Goal: Transaction & Acquisition: Purchase product/service

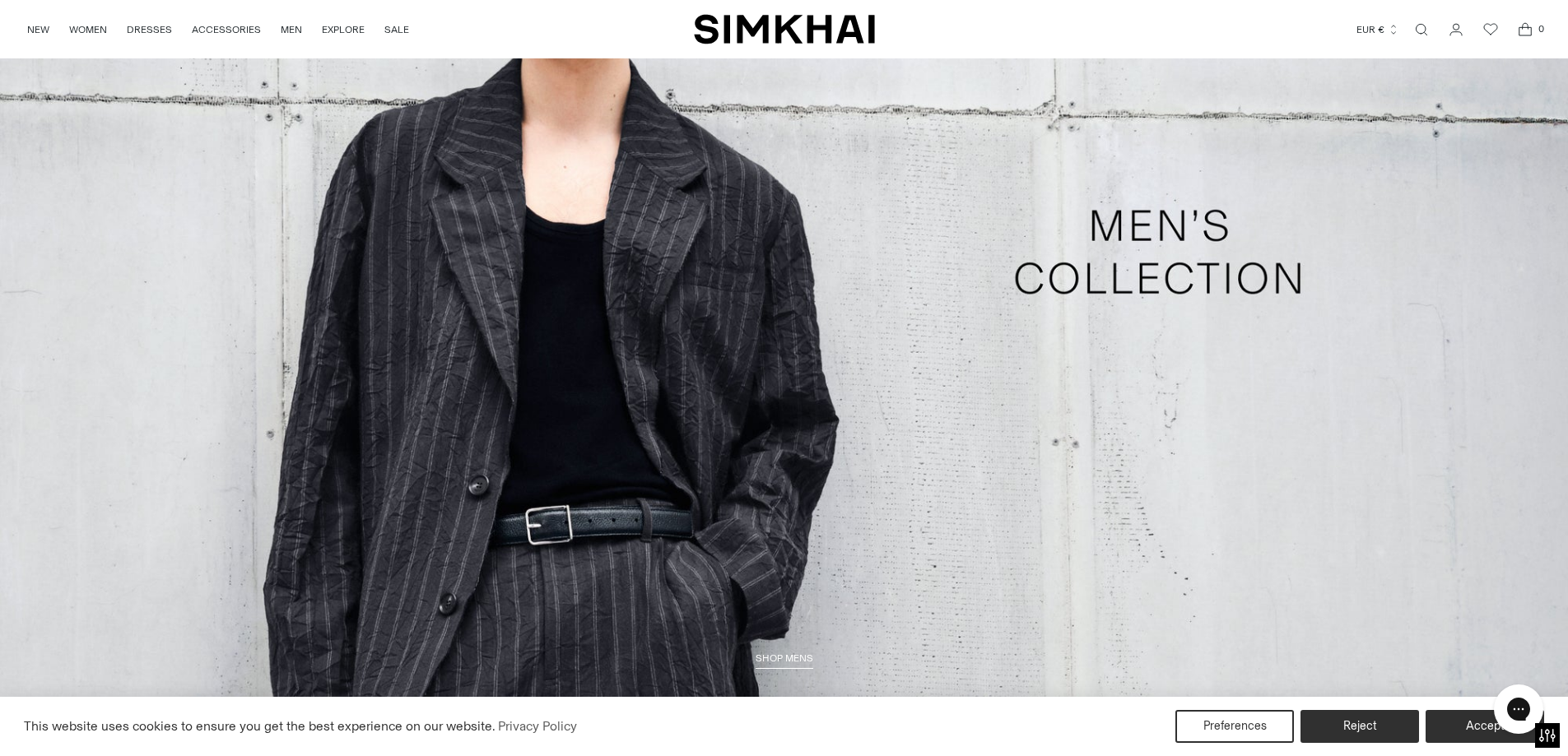
scroll to position [5027, 0]
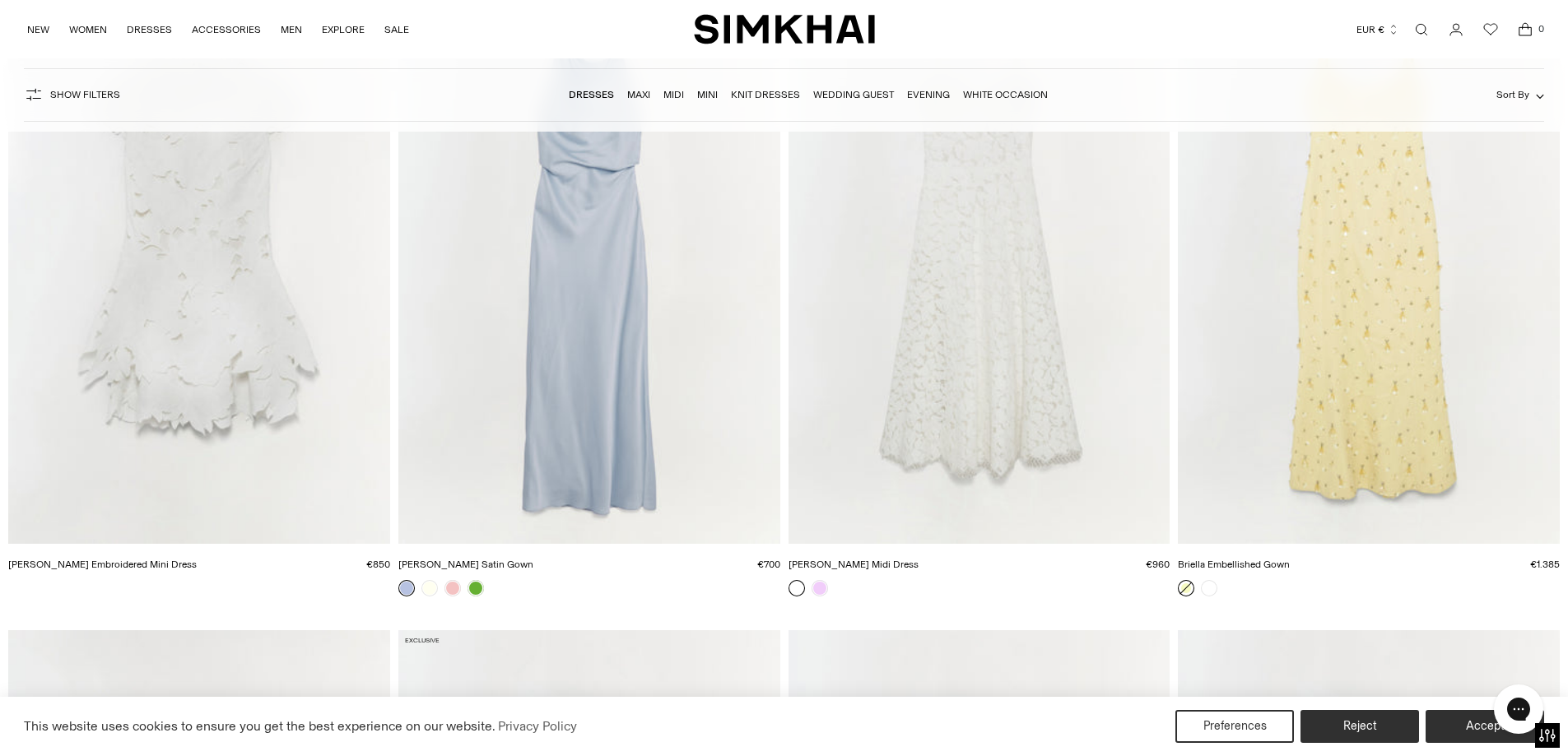
scroll to position [10615, 0]
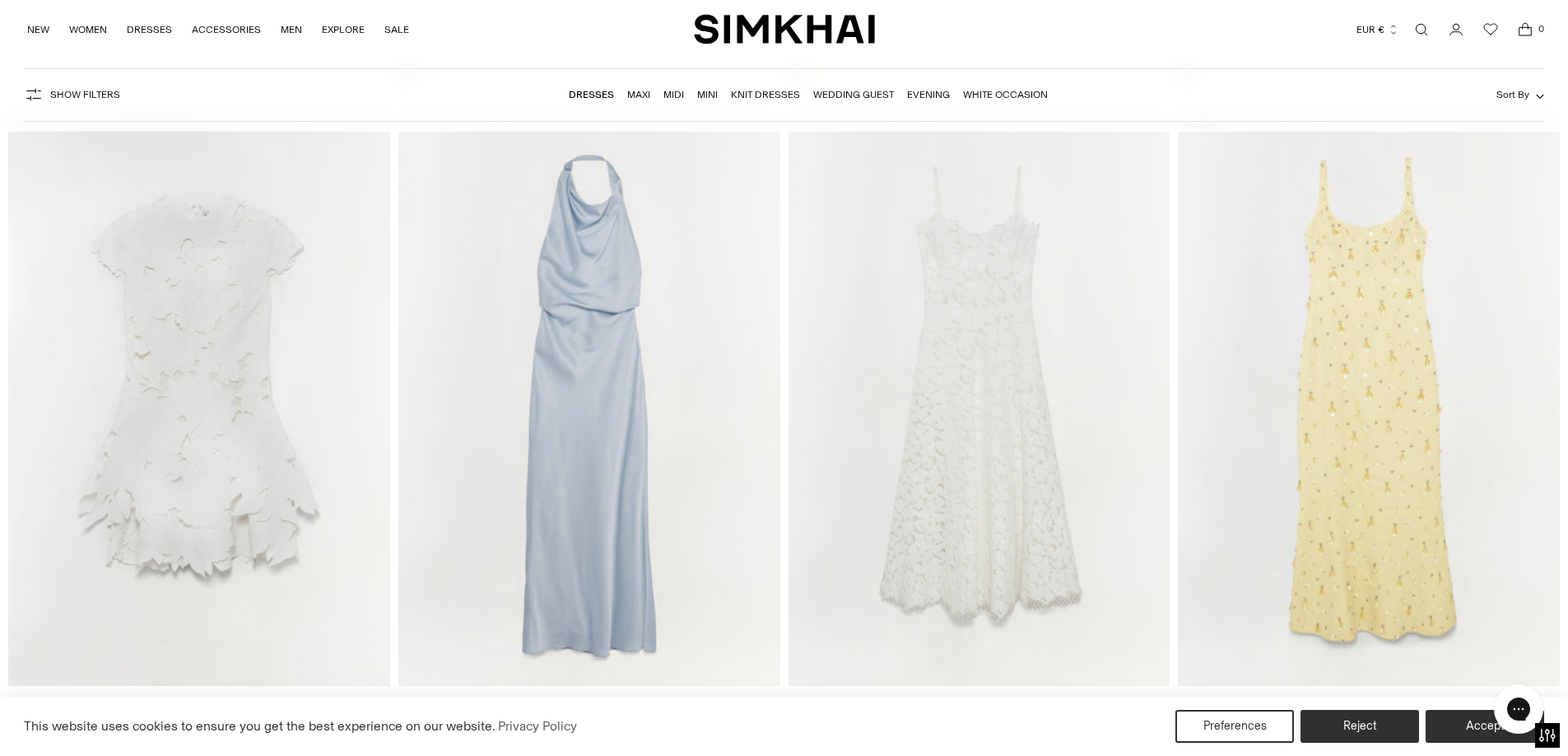
click at [0, 0] on img "Reannon Satin Gown" at bounding box center [0, 0] width 0 height 0
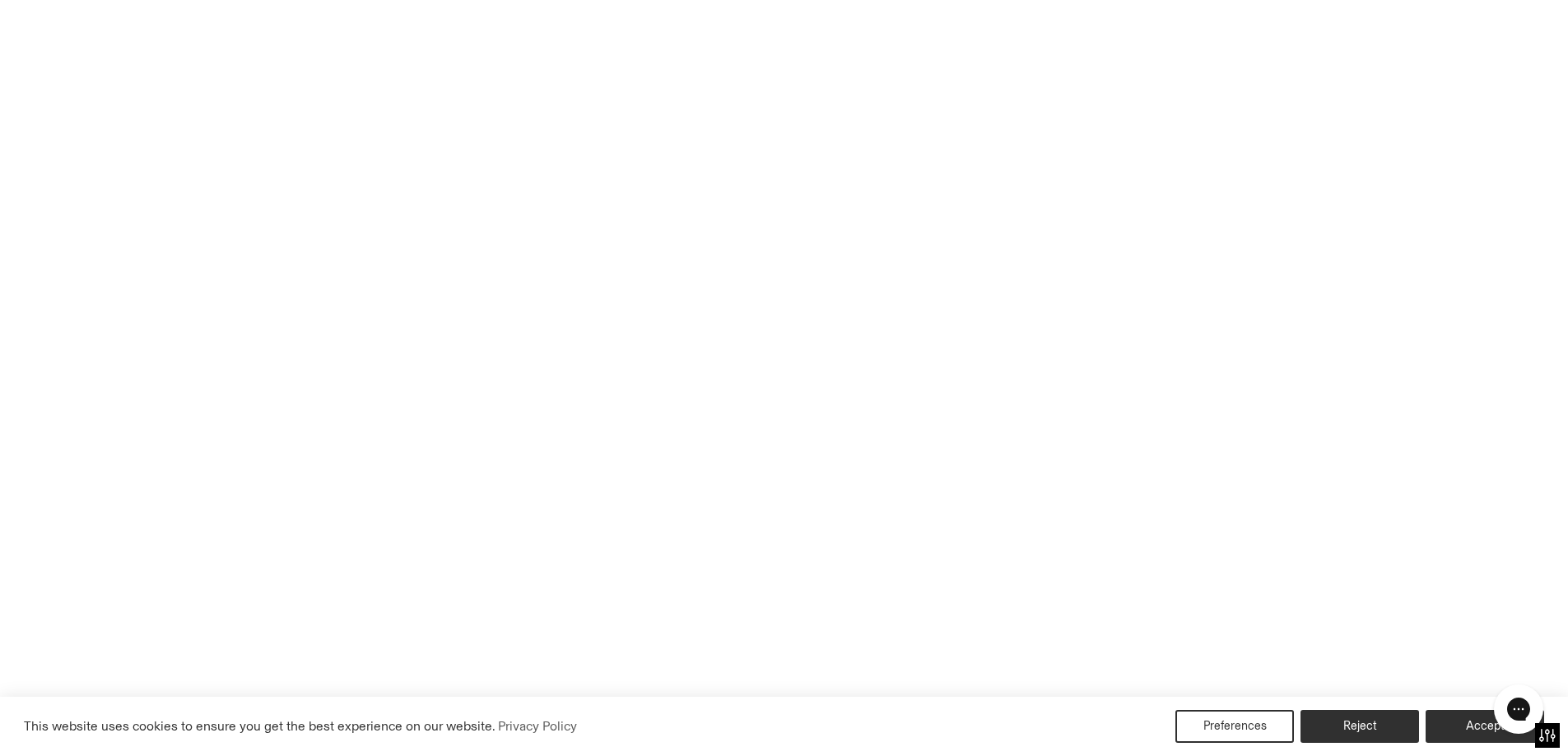
click at [0, 0] on img "Reannon Satin Gown" at bounding box center [0, 0] width 0 height 0
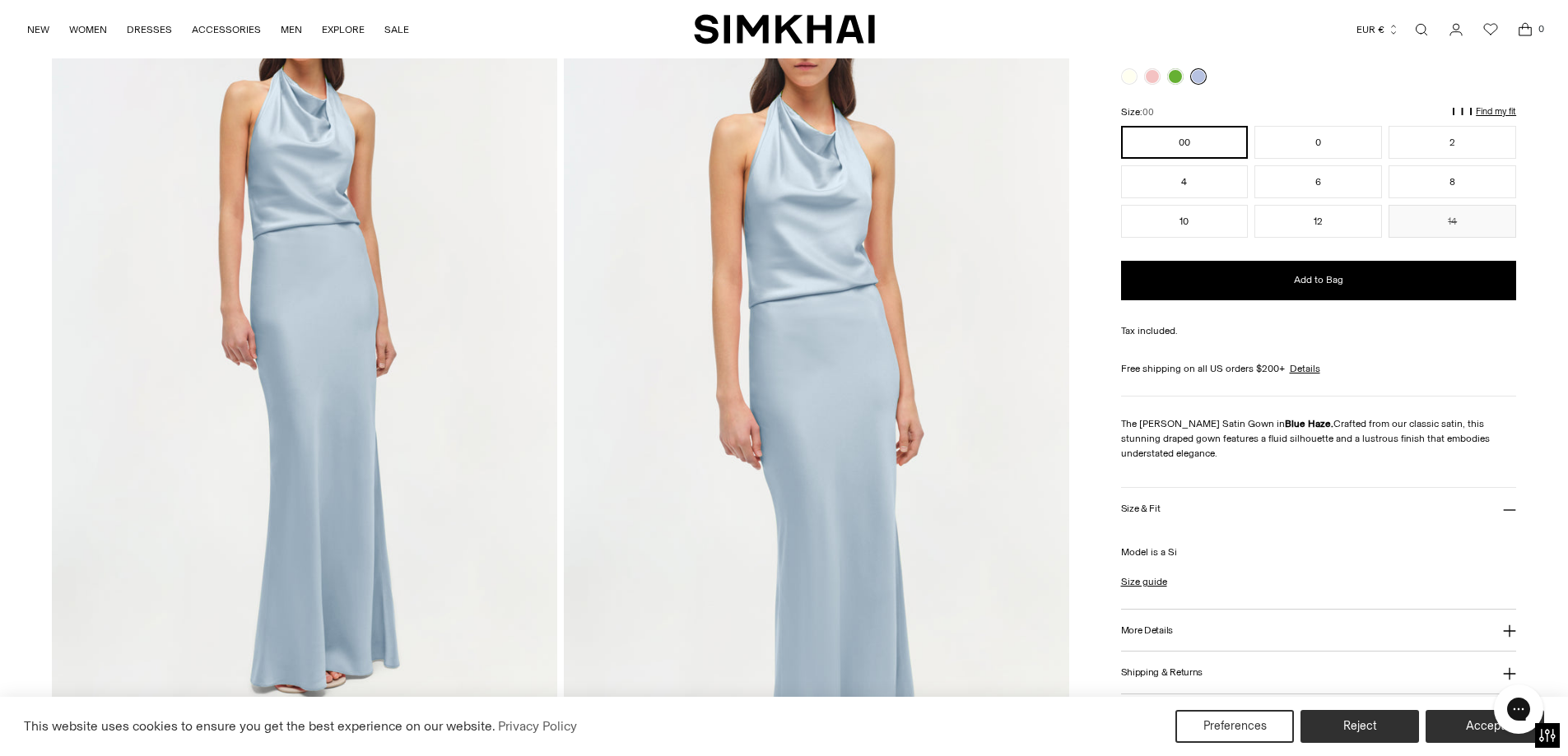
click at [370, 312] on img at bounding box center [304, 333] width 505 height 758
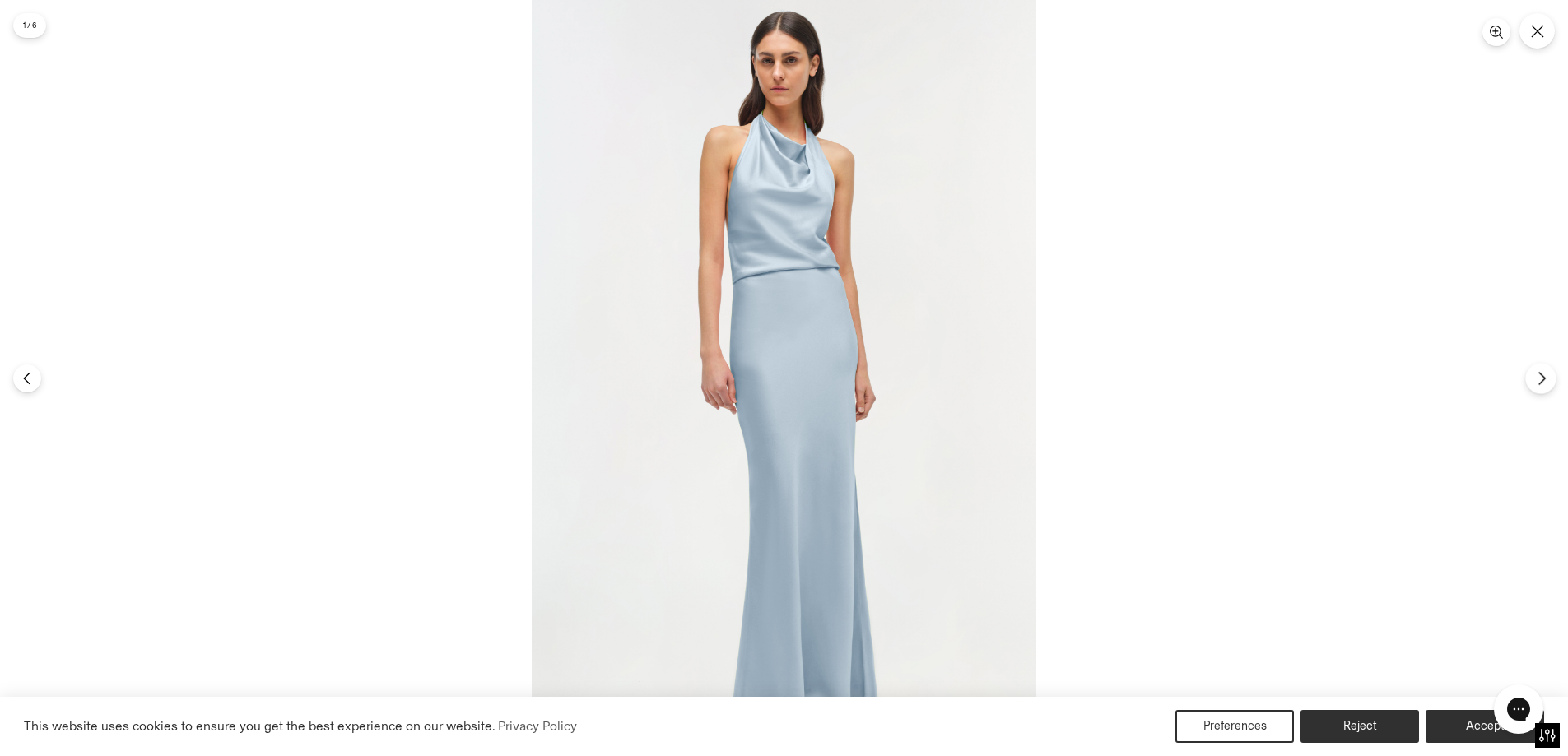
click at [1539, 382] on icon "Next" at bounding box center [1542, 378] width 15 height 15
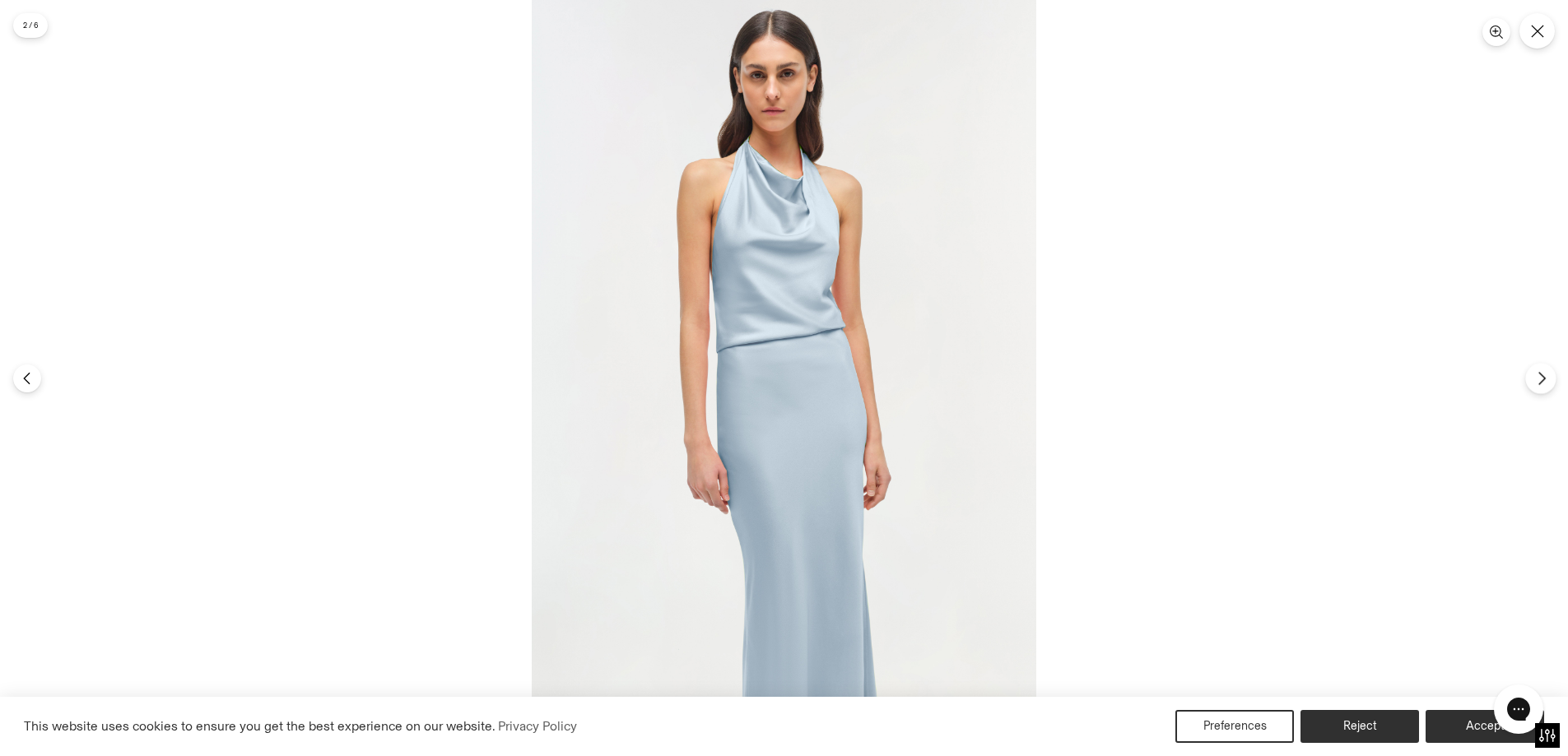
click at [1541, 374] on icon "Next" at bounding box center [1542, 378] width 6 height 12
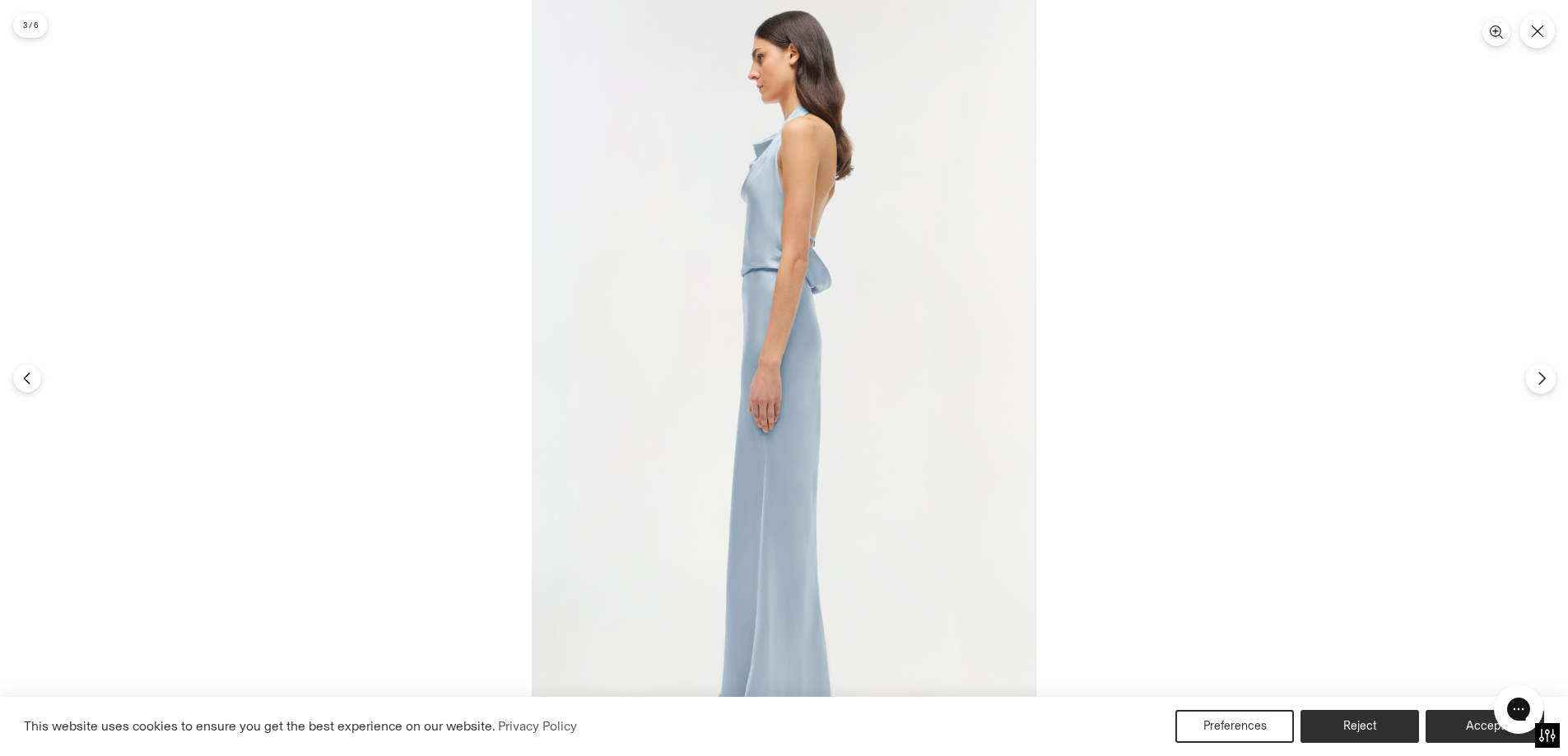
click at [1541, 375] on icon "Next" at bounding box center [1542, 378] width 15 height 15
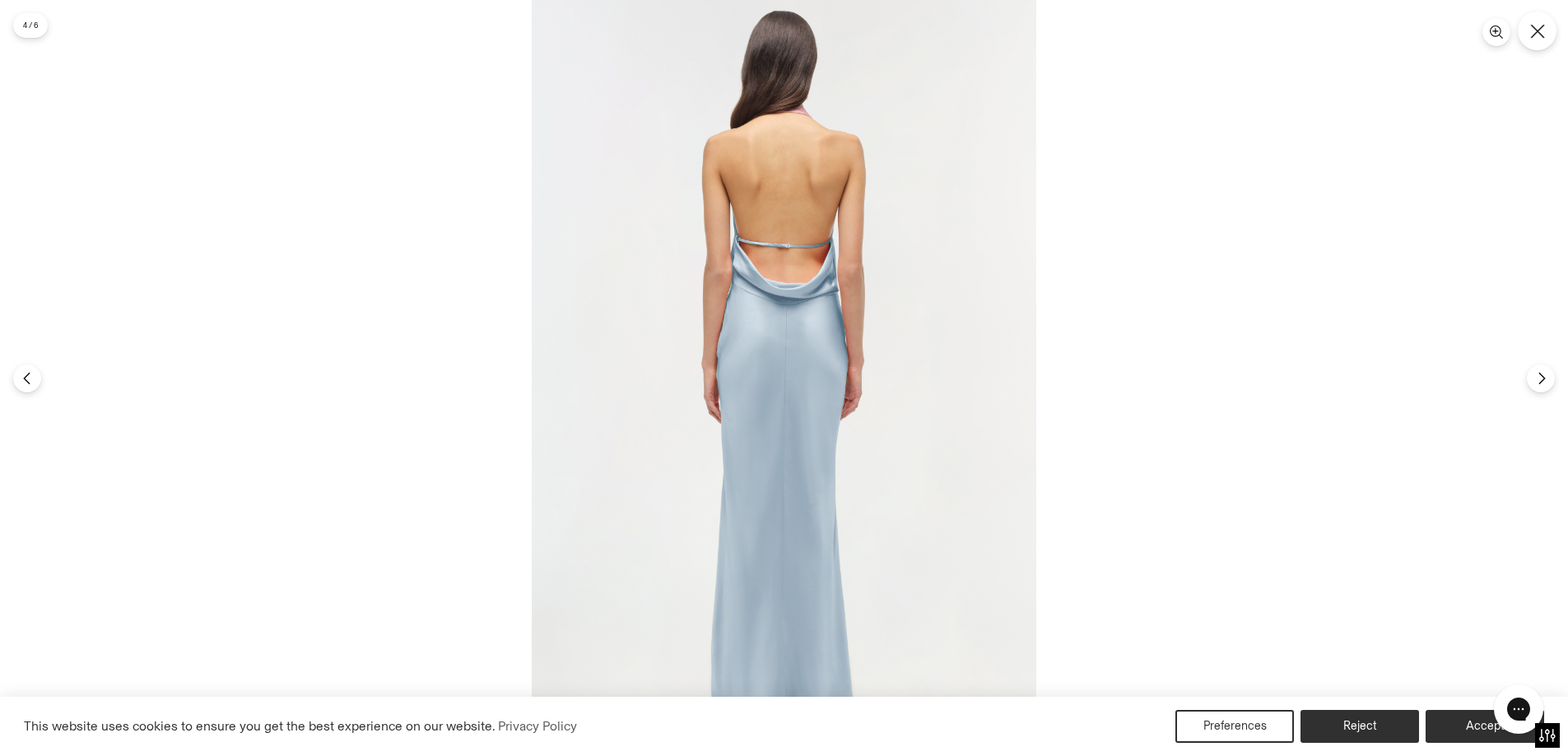
click at [1532, 30] on icon "Close" at bounding box center [1537, 31] width 15 height 15
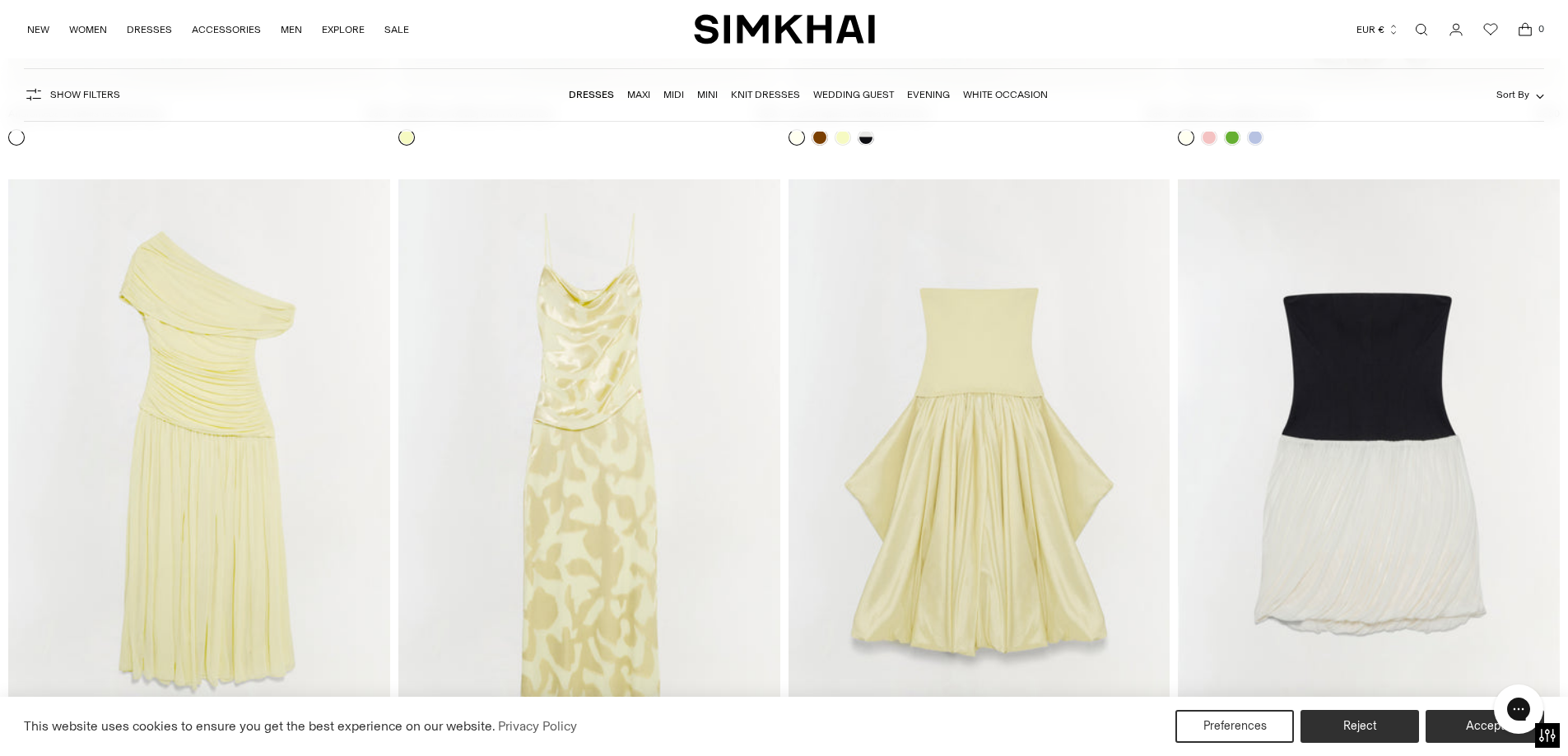
scroll to position [9134, 0]
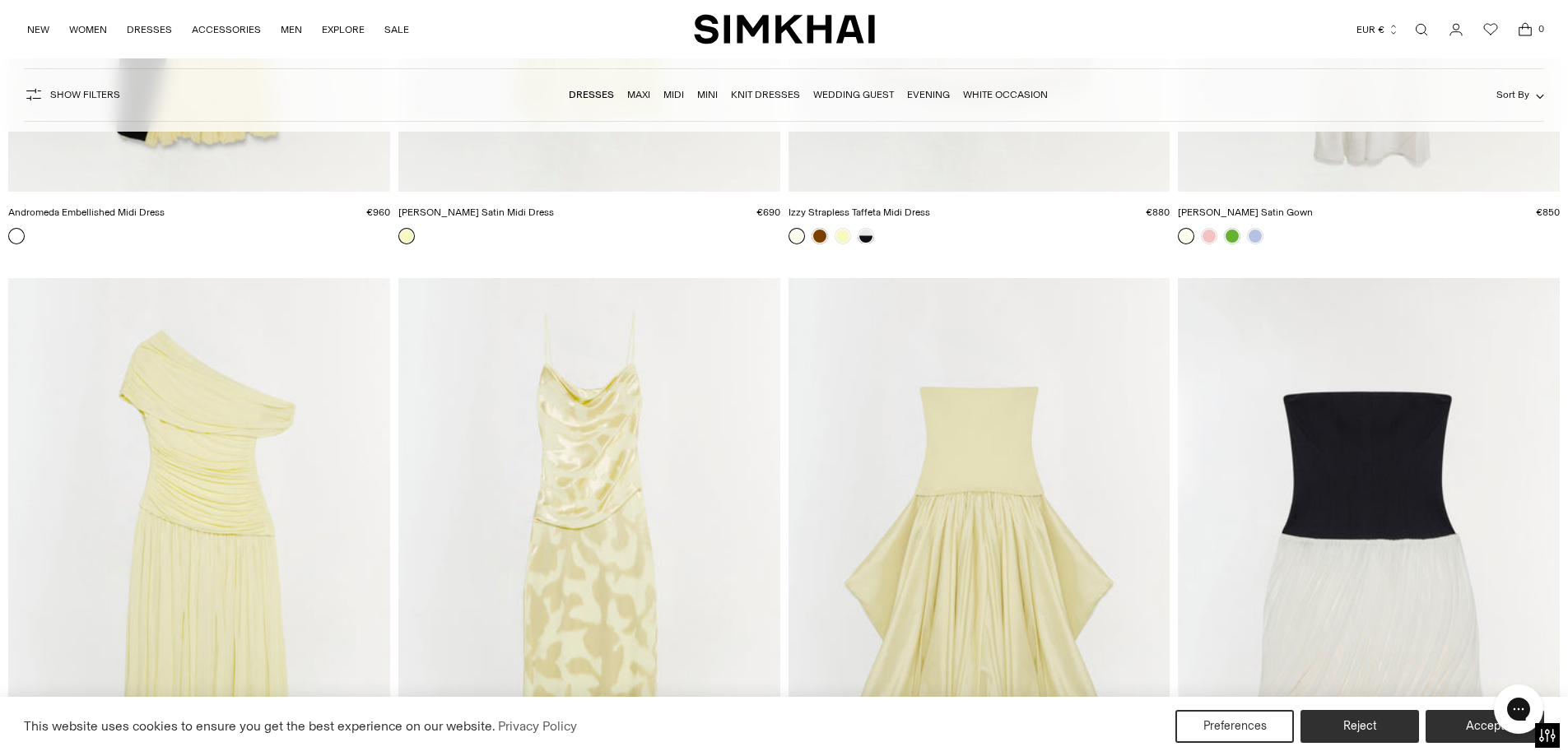
click at [0, 0] on img "Jessa Gown" at bounding box center [0, 0] width 0 height 0
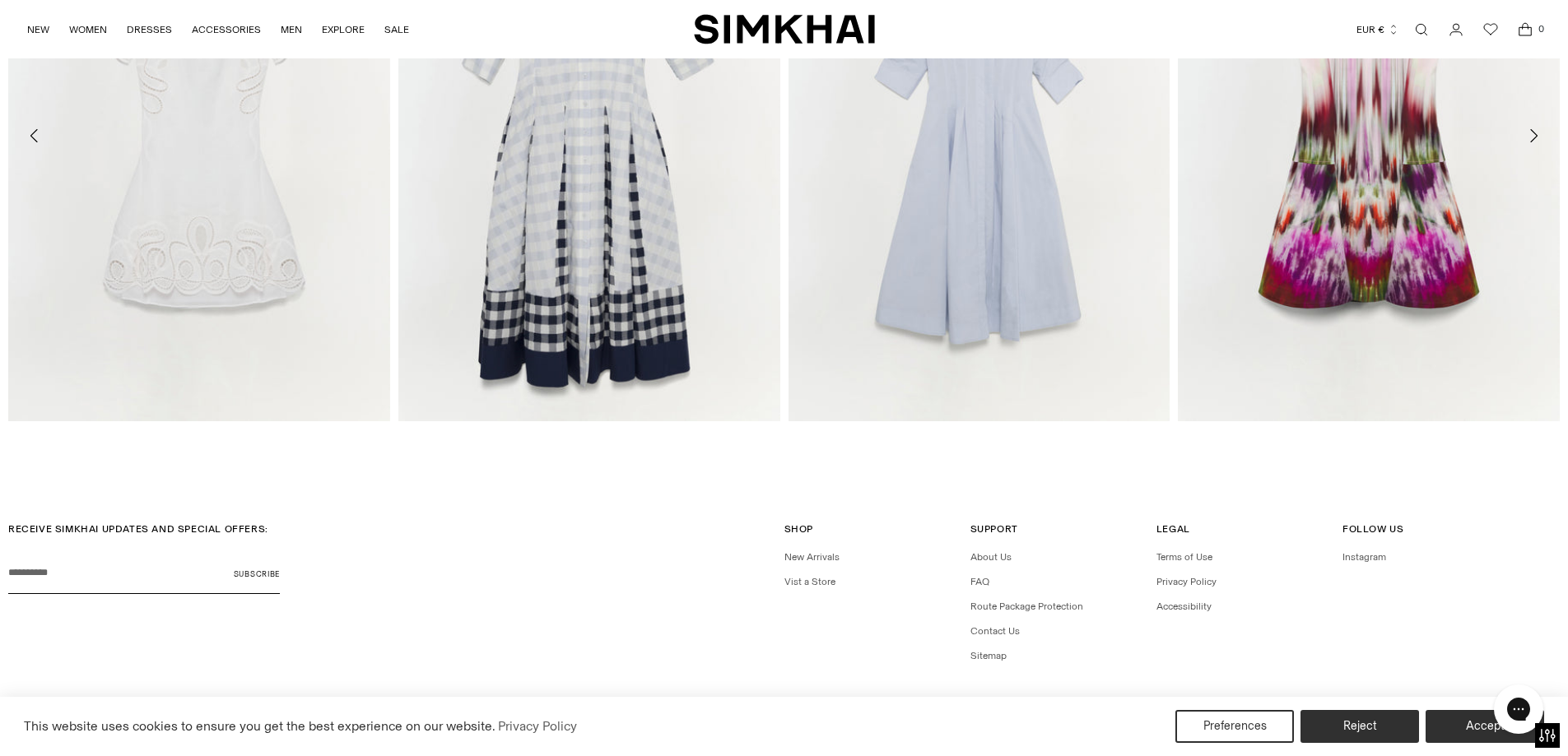
scroll to position [3373, 0]
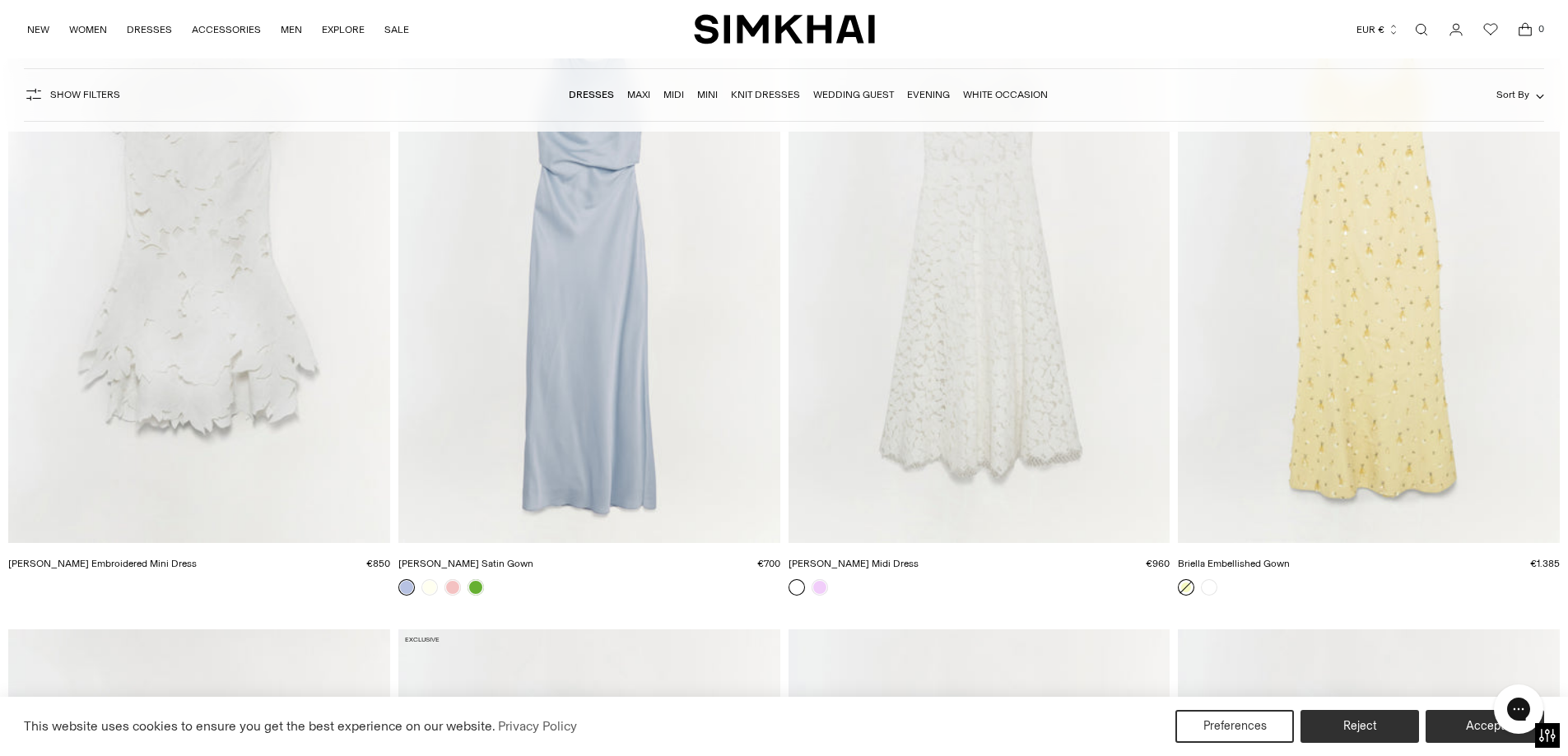
scroll to position [10697, 0]
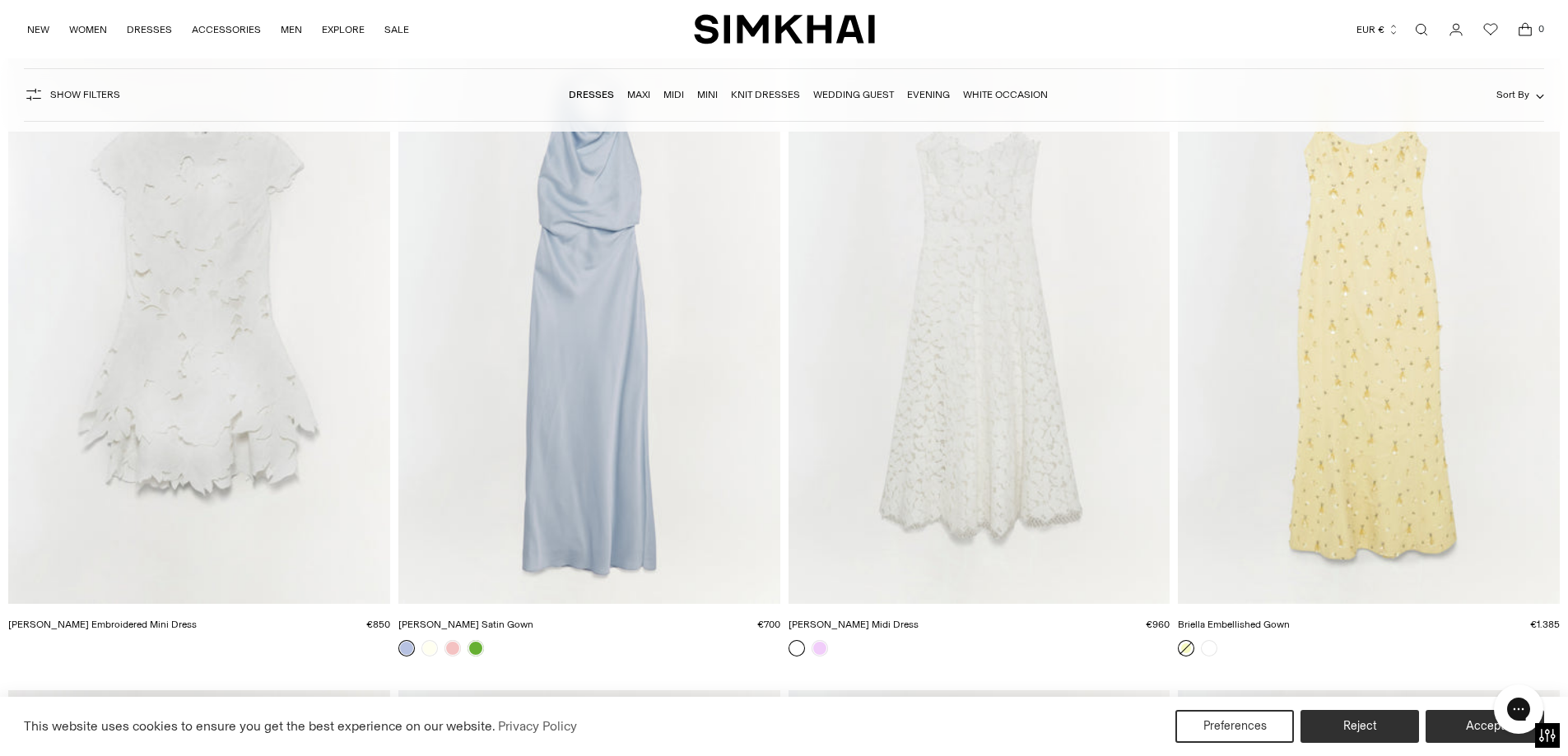
click at [0, 0] on img "Briella Embellished Gown" at bounding box center [0, 0] width 0 height 0
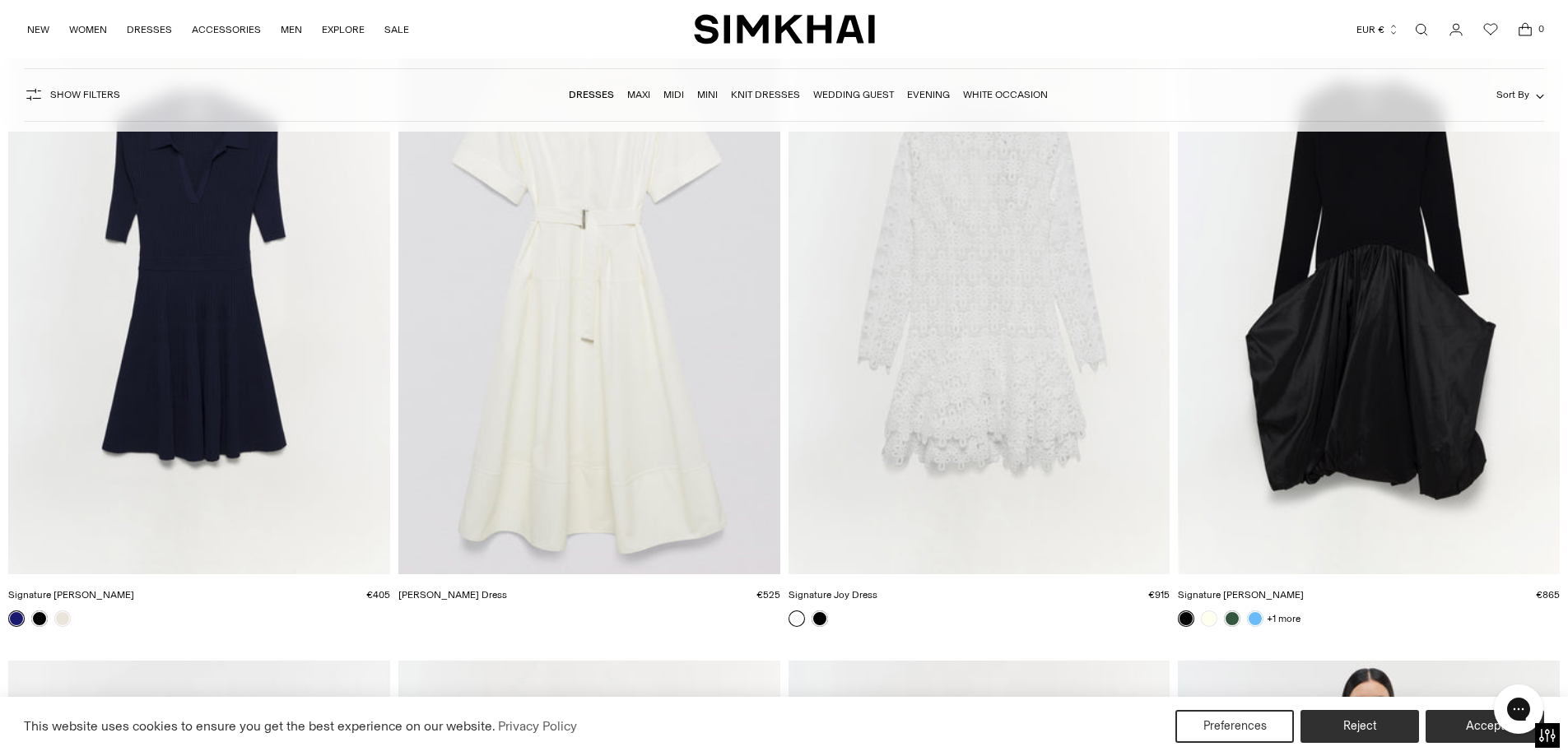
scroll to position [25749, 0]
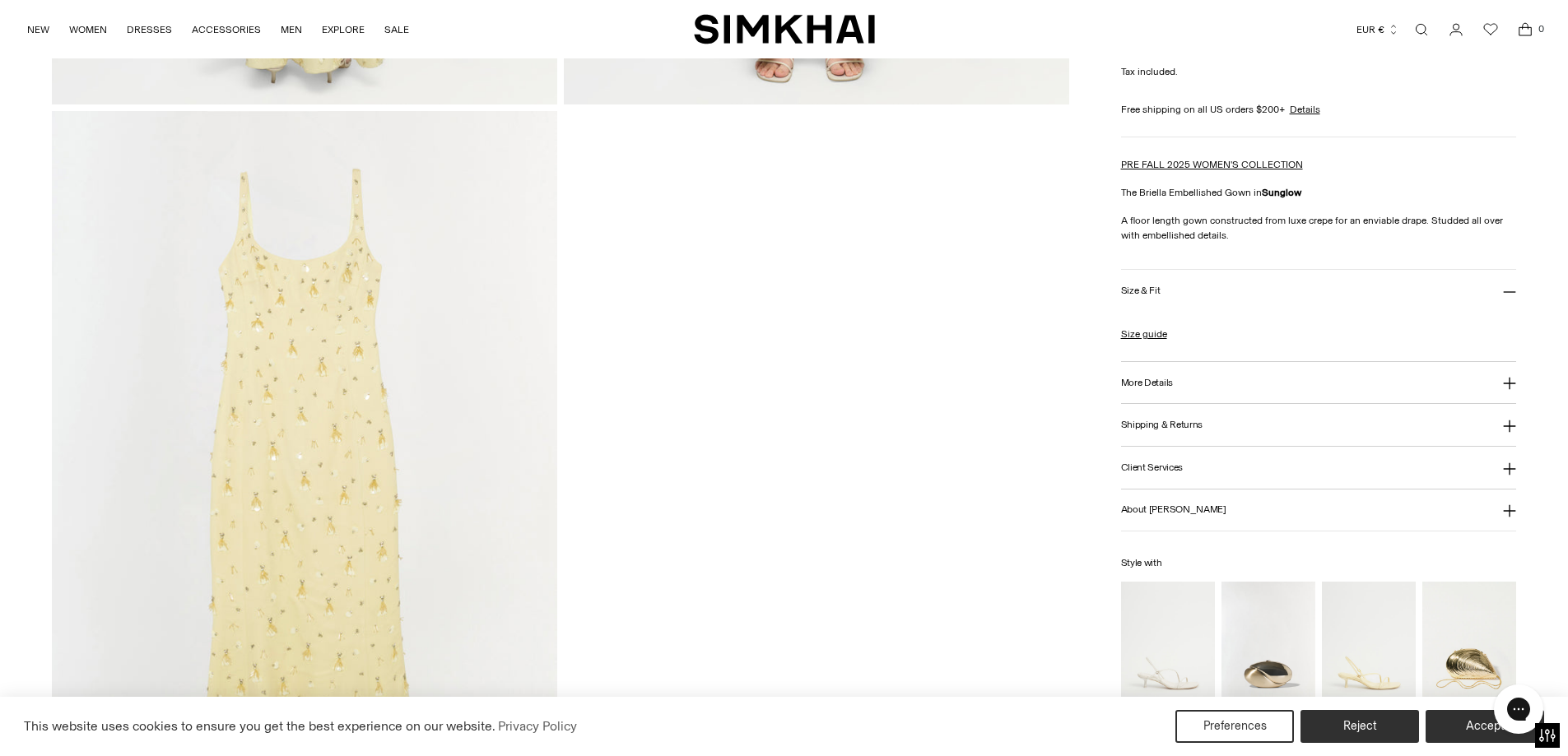
scroll to position [2304, 0]
